Goal: Task Accomplishment & Management: Complete application form

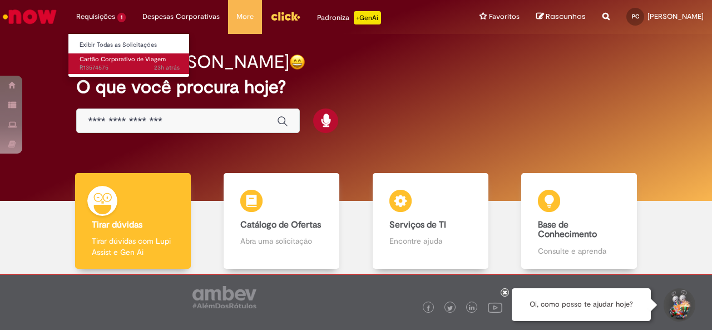
click at [118, 58] on span "Cartão Corporativo de Viagem" at bounding box center [123, 59] width 86 height 8
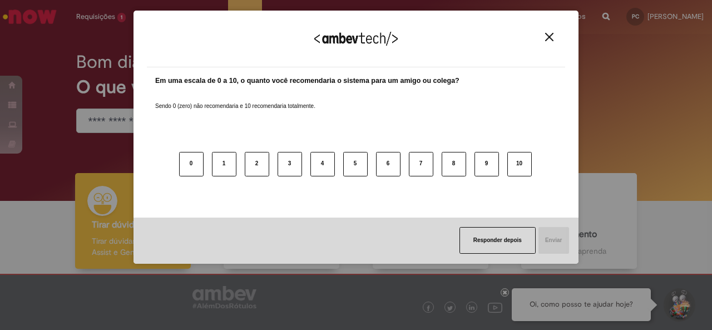
drag, startPoint x: 549, startPoint y: 30, endPoint x: 550, endPoint y: 37, distance: 7.3
click at [550, 37] on div "Agradecemos seu feedback!" at bounding box center [356, 45] width 418 height 43
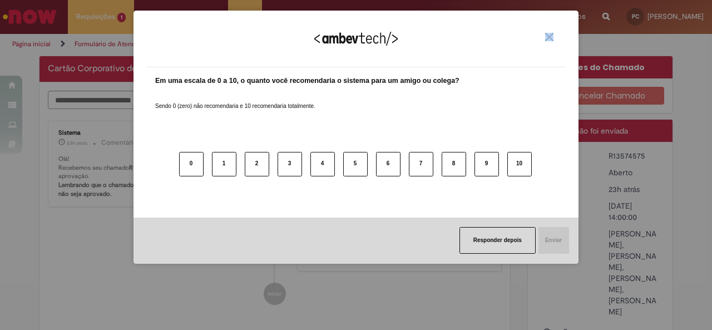
click at [550, 37] on img "Close" at bounding box center [549, 37] width 8 height 8
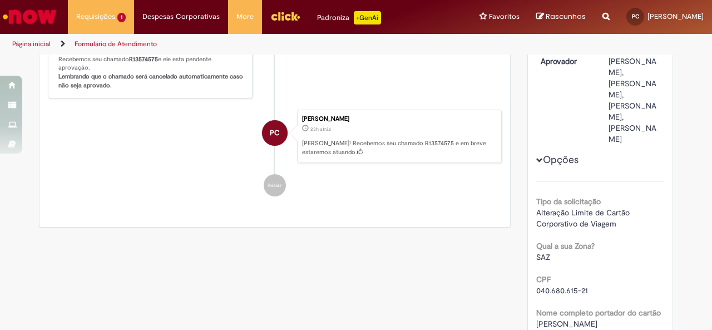
scroll to position [174, 0]
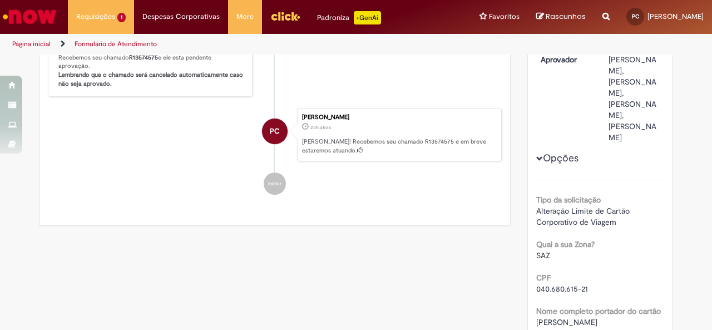
click at [0, 0] on button "Opções" at bounding box center [0, 0] width 0 height 0
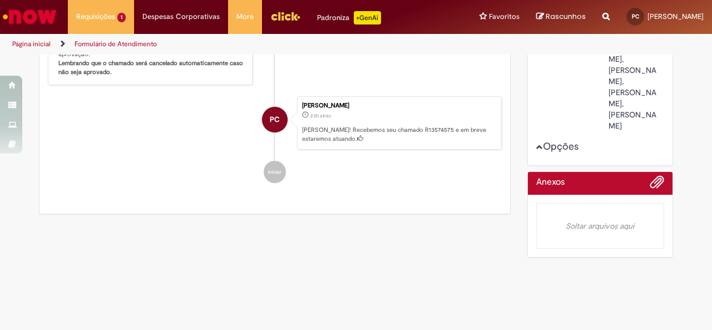
scroll to position [0, 0]
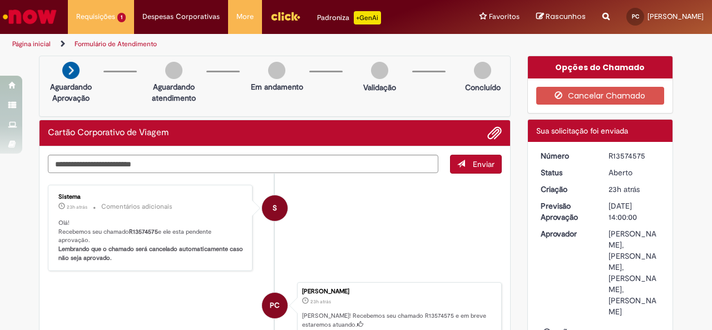
click at [59, 19] on link "Ir para a Homepage" at bounding box center [30, 16] width 60 height 33
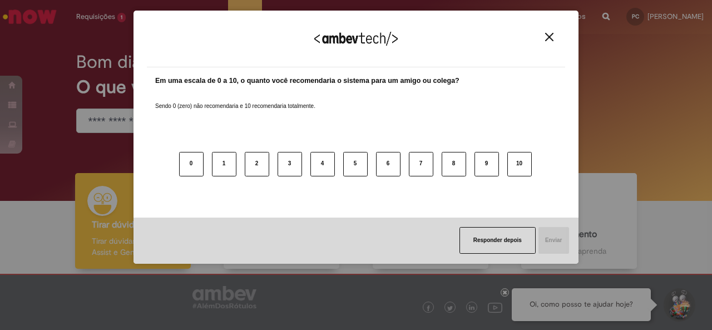
click at [554, 35] on button "Close" at bounding box center [549, 36] width 15 height 9
